Goal: Transaction & Acquisition: Obtain resource

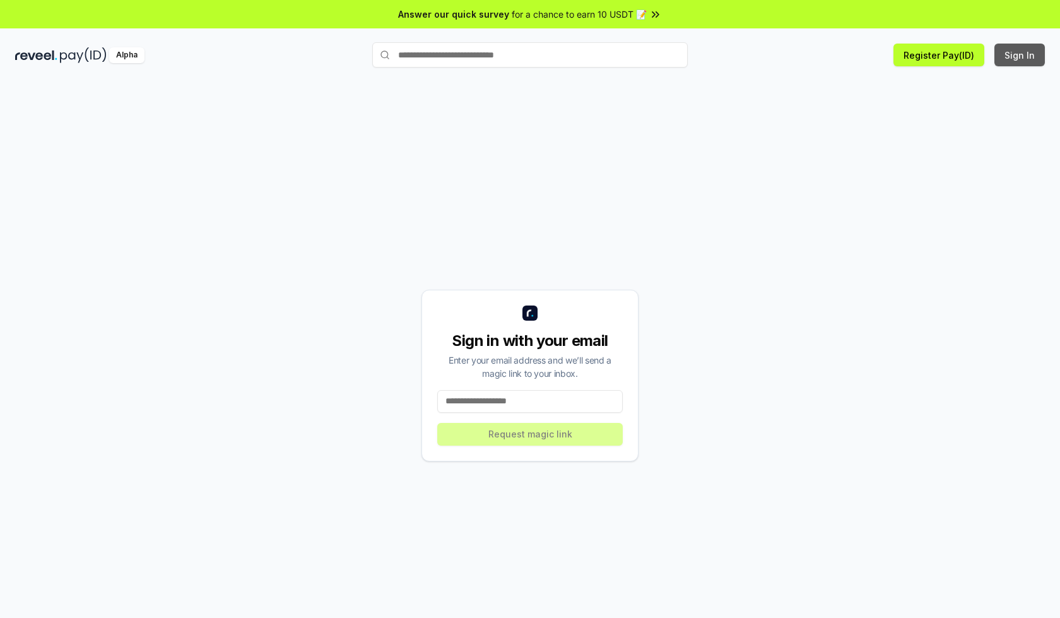
click at [1020, 55] on button "Sign In" at bounding box center [1019, 55] width 50 height 23
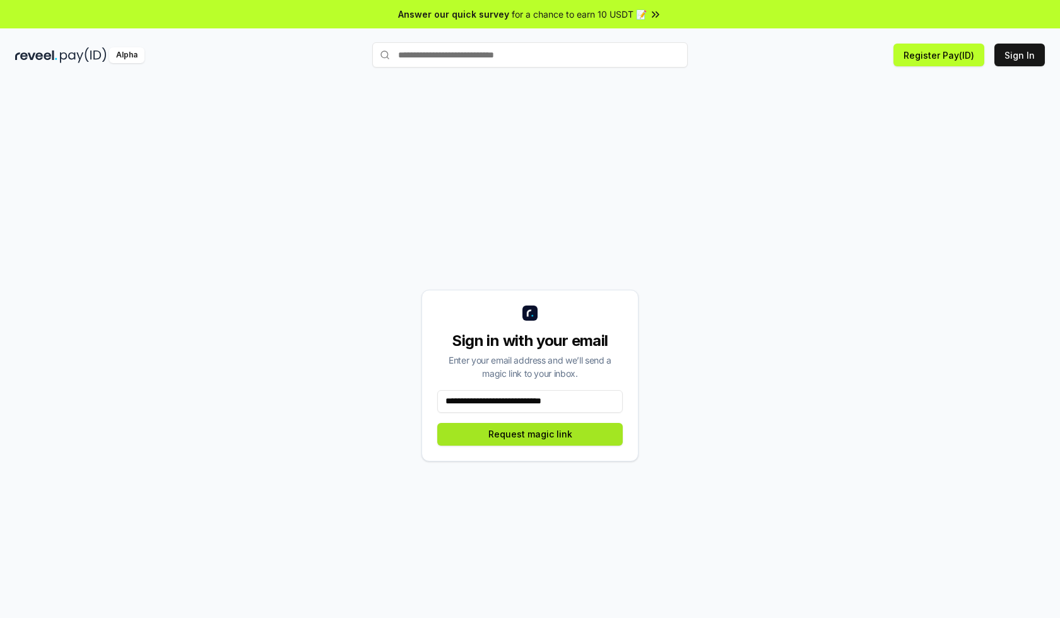
type input "**********"
click at [530, 433] on button "Request magic link" at bounding box center [529, 434] width 185 height 23
